Goal: Task Accomplishment & Management: Manage account settings

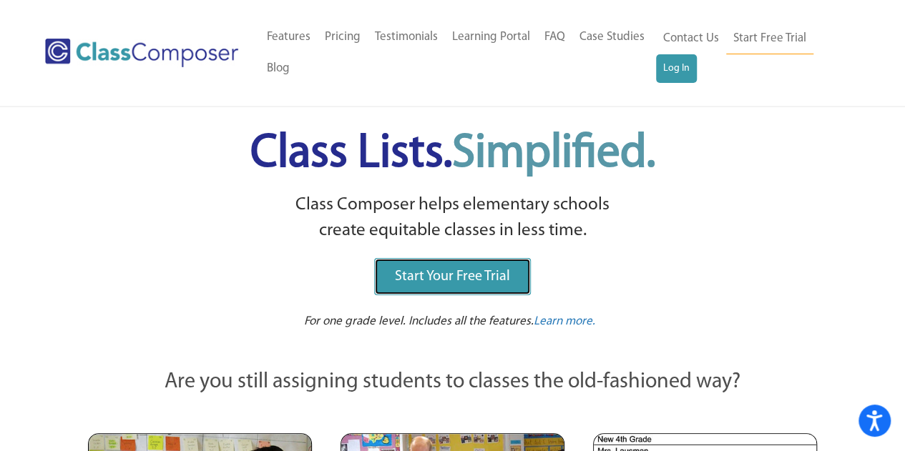
click at [465, 277] on span "Start Your Free Trial" at bounding box center [452, 277] width 115 height 14
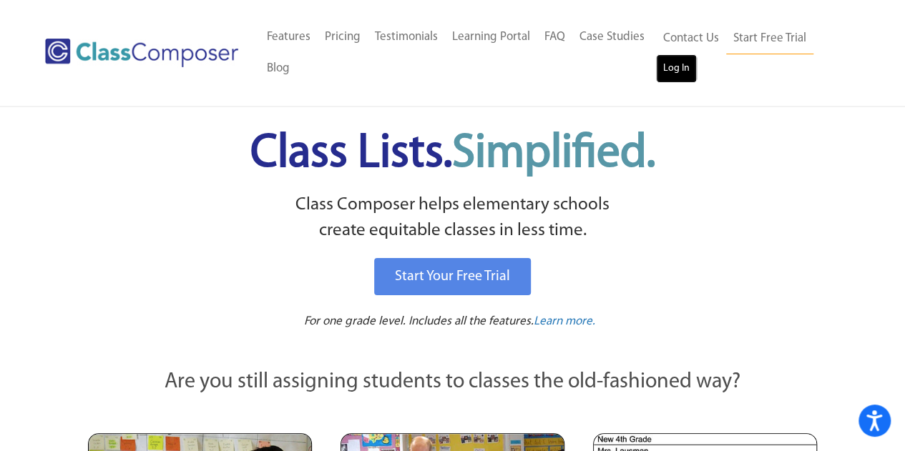
click at [684, 69] on link "Log In" at bounding box center [676, 68] width 41 height 29
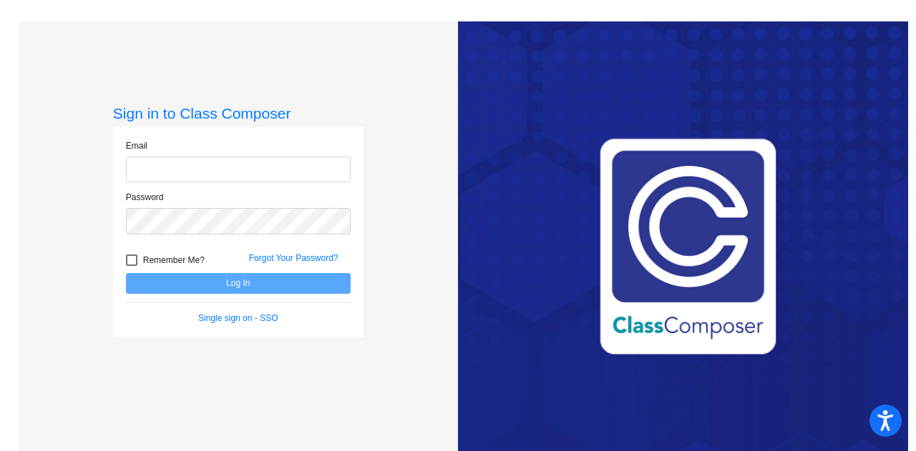
click at [263, 172] on input "email" at bounding box center [238, 170] width 225 height 26
type input "caseylwilson@me.com"
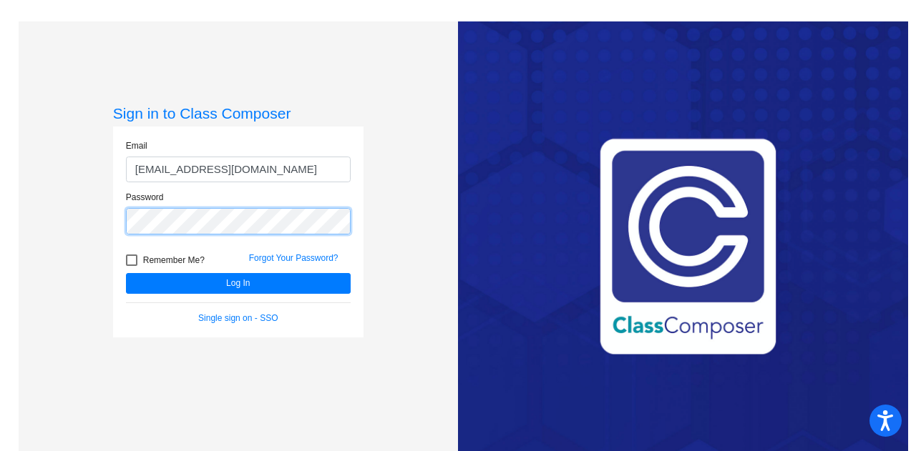
click at [126, 273] on button "Log In" at bounding box center [238, 283] width 225 height 21
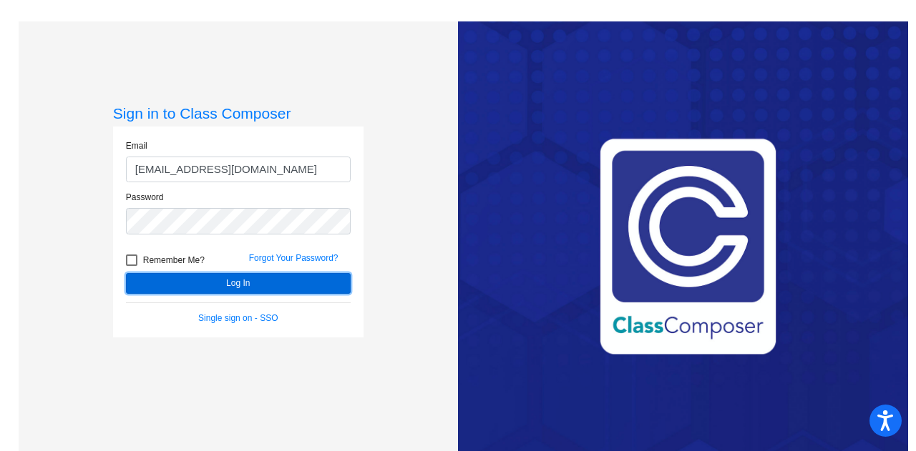
click at [197, 283] on button "Log In" at bounding box center [238, 283] width 225 height 21
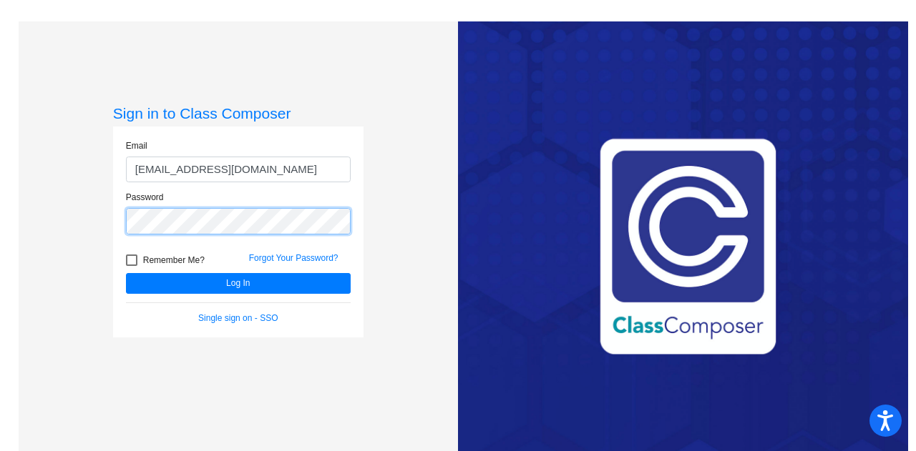
click at [126, 273] on button "Log In" at bounding box center [238, 283] width 225 height 21
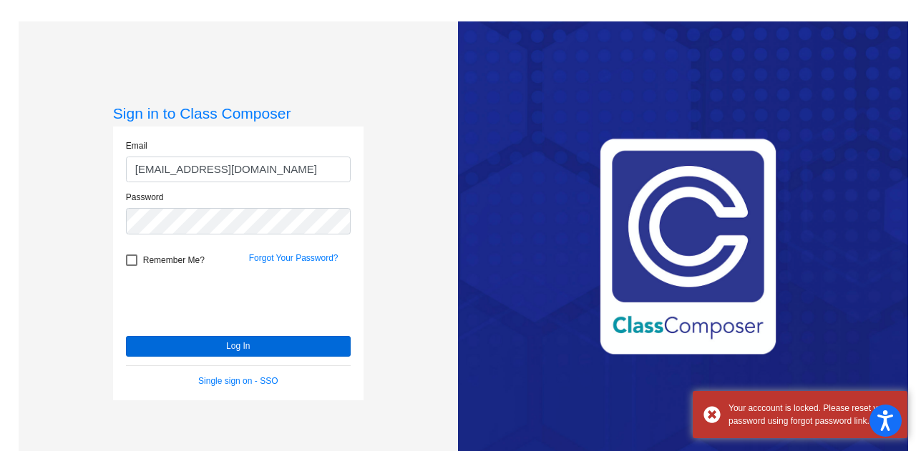
drag, startPoint x: 186, startPoint y: 330, endPoint x: 195, endPoint y: 345, distance: 17.7
click at [187, 331] on div at bounding box center [235, 302] width 218 height 59
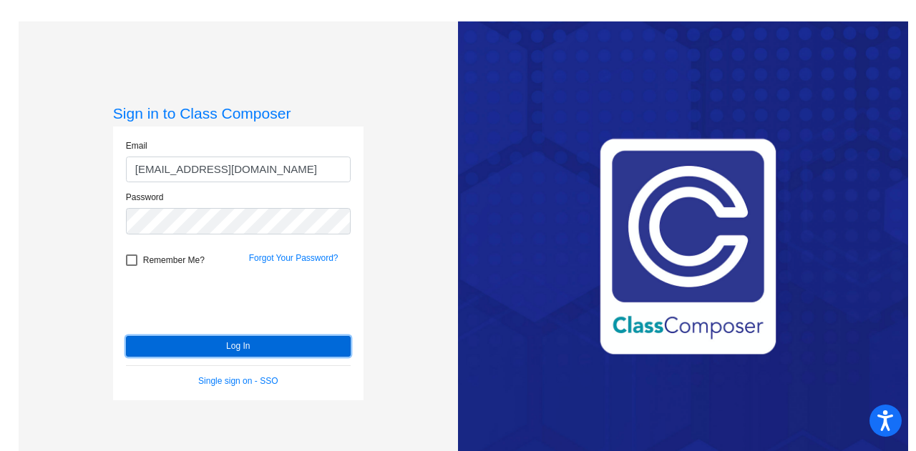
click at [202, 347] on button "Log In" at bounding box center [238, 346] width 225 height 21
click at [240, 354] on button "Log In" at bounding box center [238, 346] width 225 height 21
